Goal: Task Accomplishment & Management: Complete application form

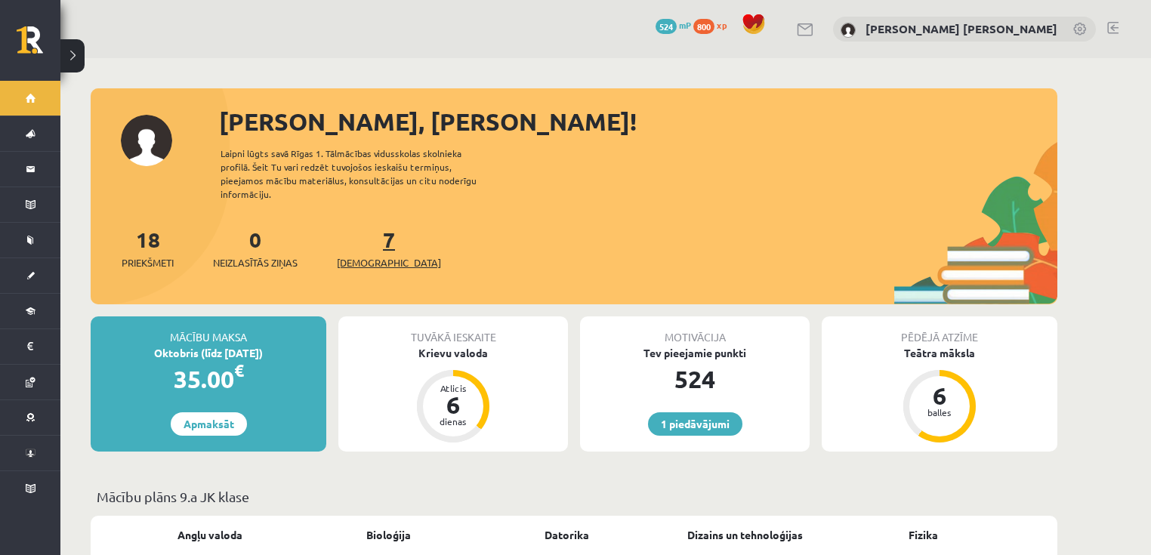
click at [365, 255] on span "[DEMOGRAPHIC_DATA]" at bounding box center [389, 262] width 104 height 15
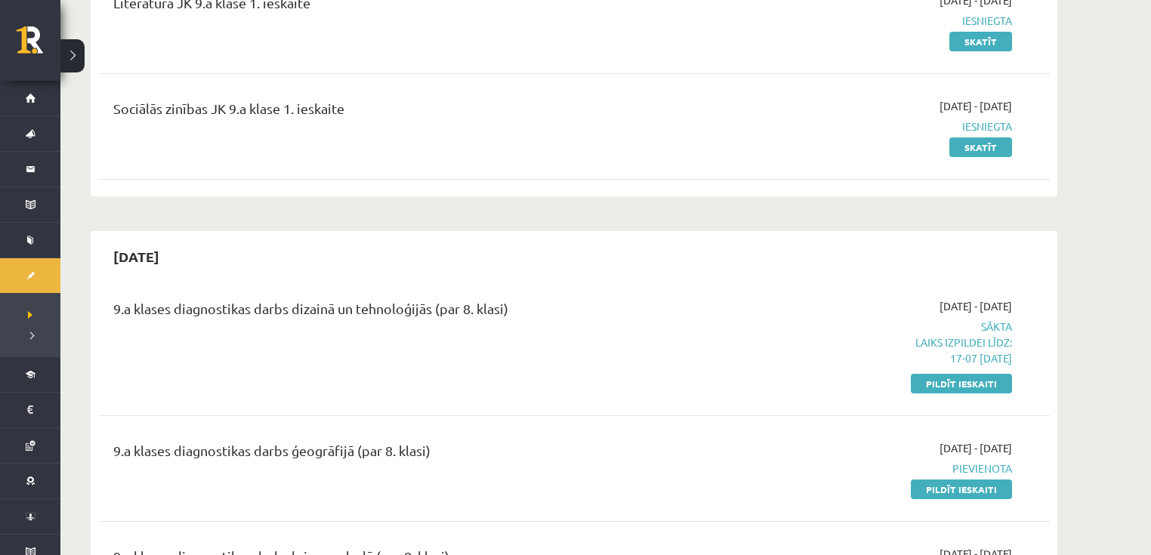
scroll to position [362, 0]
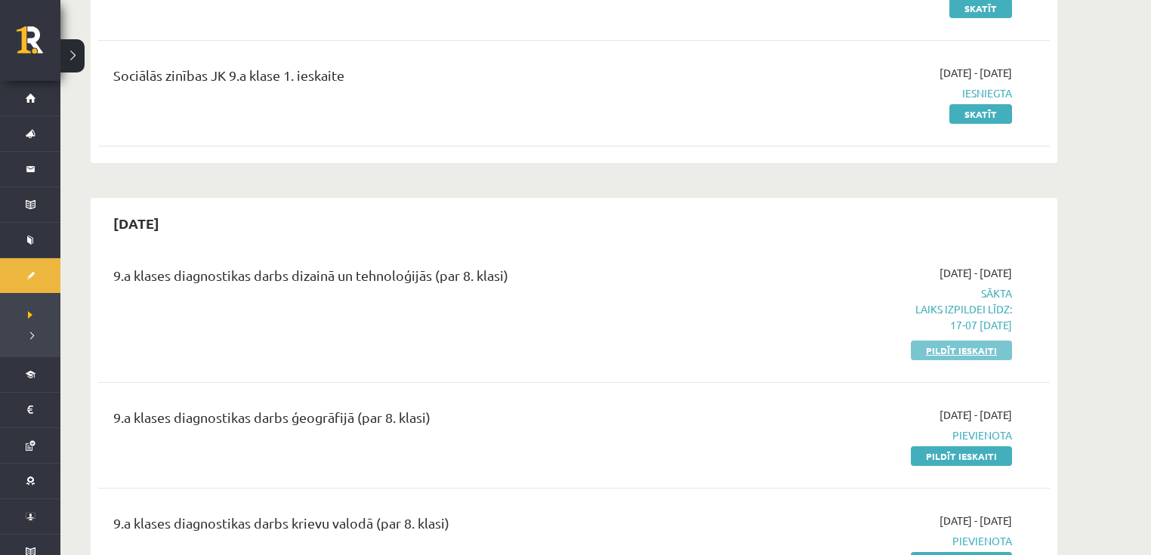
click at [939, 350] on link "Pildīt ieskaiti" at bounding box center [960, 350] width 101 height 20
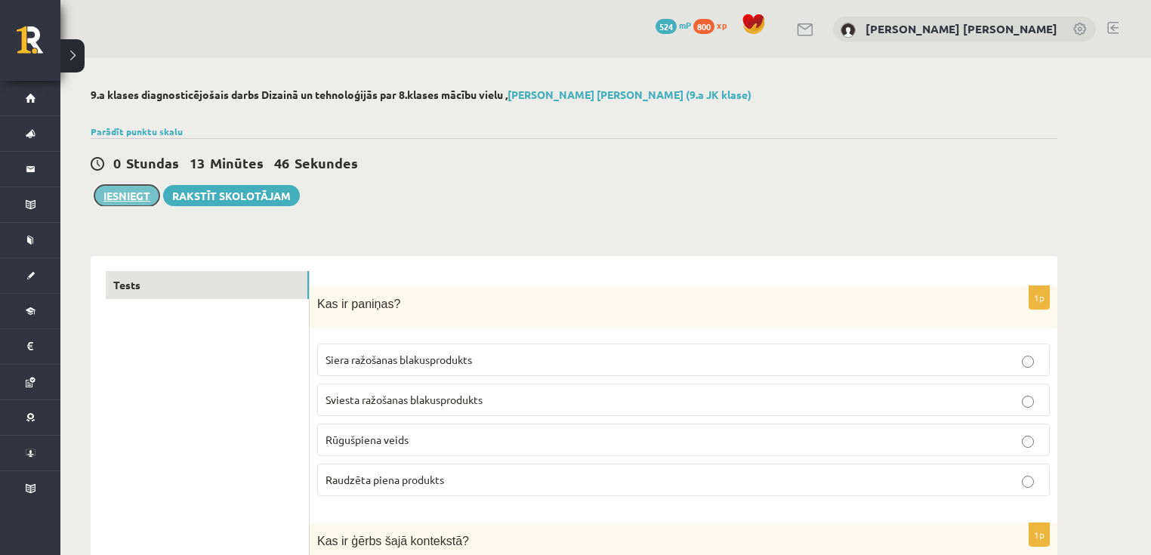
click at [140, 202] on button "Iesniegt" at bounding box center [126, 195] width 65 height 21
click at [149, 202] on button "Iesniegt" at bounding box center [126, 195] width 65 height 21
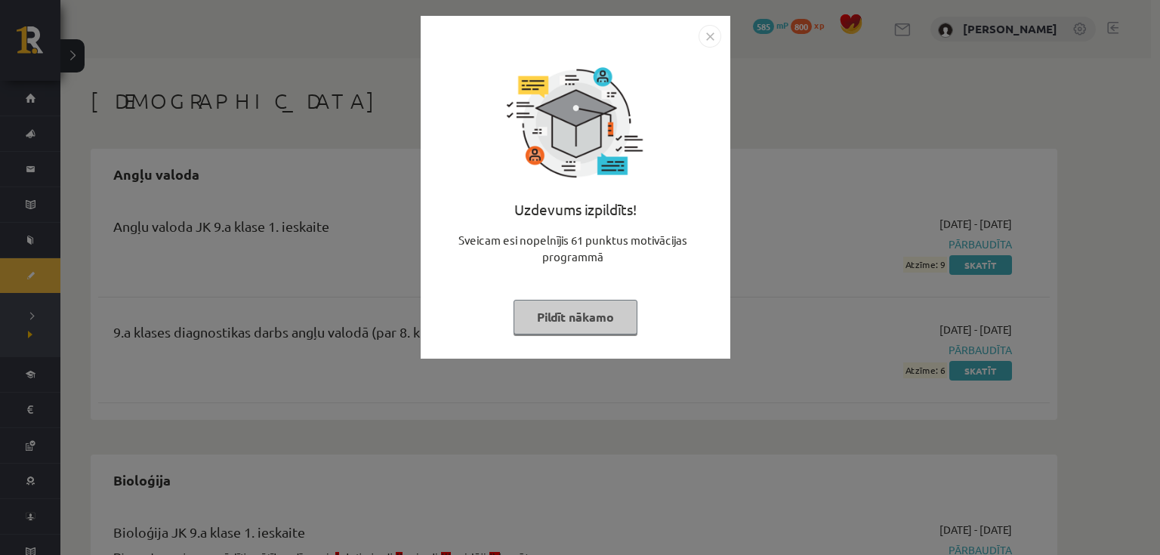
click at [707, 35] on img "Close" at bounding box center [709, 36] width 23 height 23
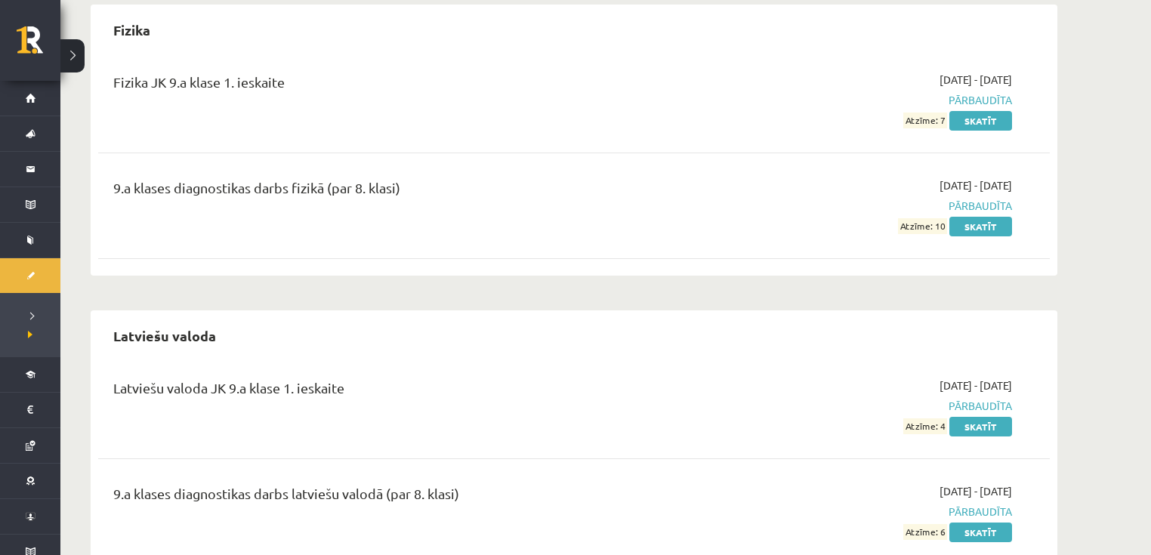
scroll to position [1148, 0]
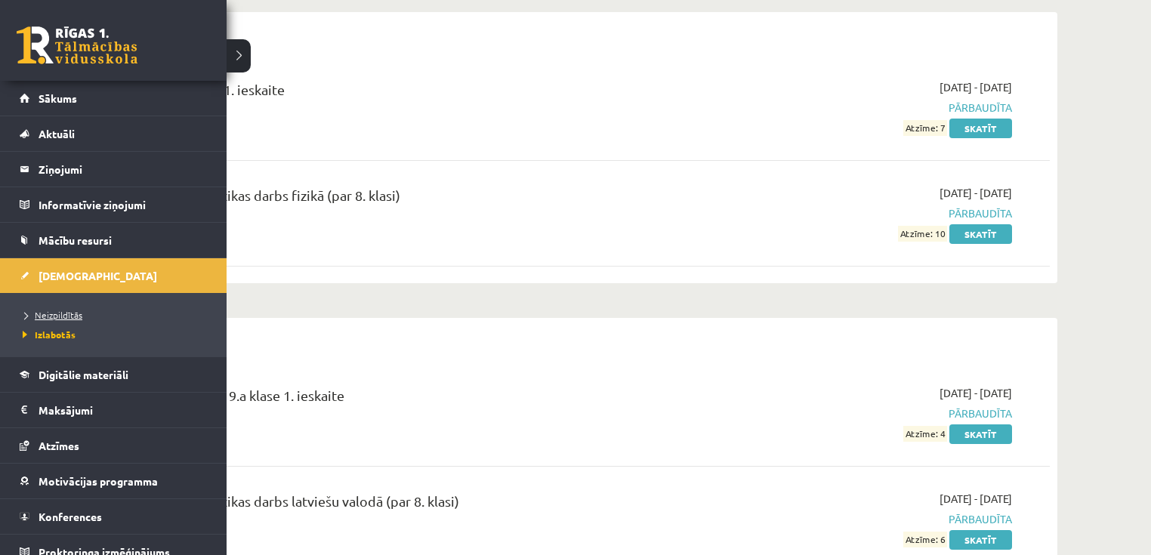
click at [53, 313] on span "Neizpildītās" at bounding box center [50, 315] width 63 height 12
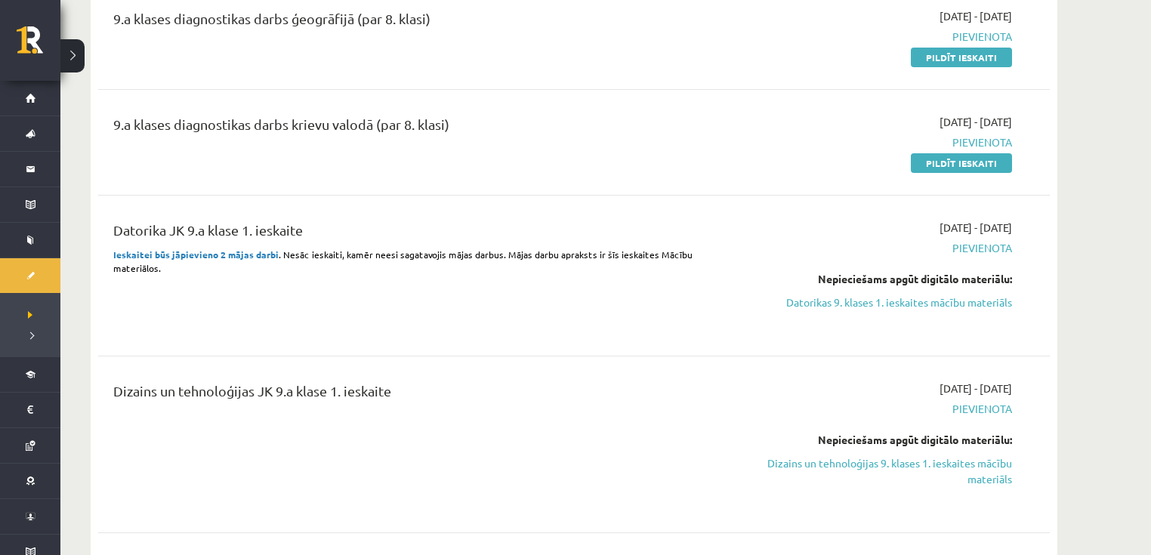
scroll to position [604, 0]
